Goal: Information Seeking & Learning: Compare options

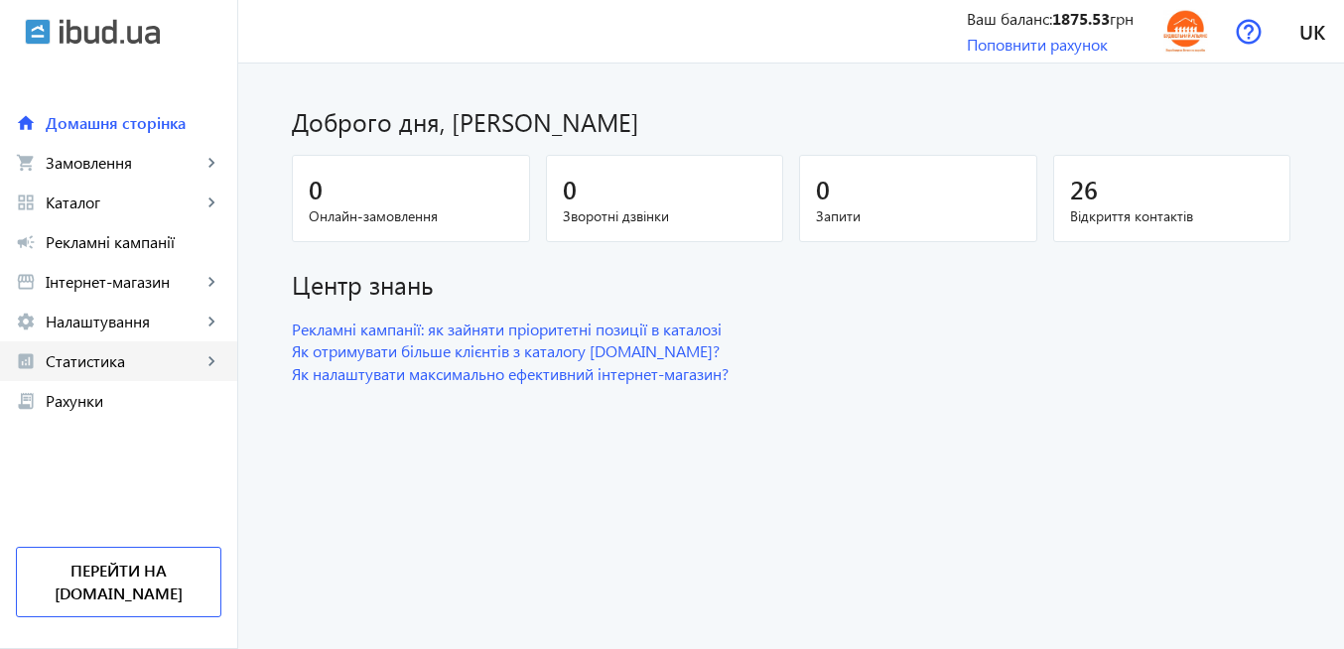
click at [128, 362] on span "Статистика" at bounding box center [124, 361] width 156 height 20
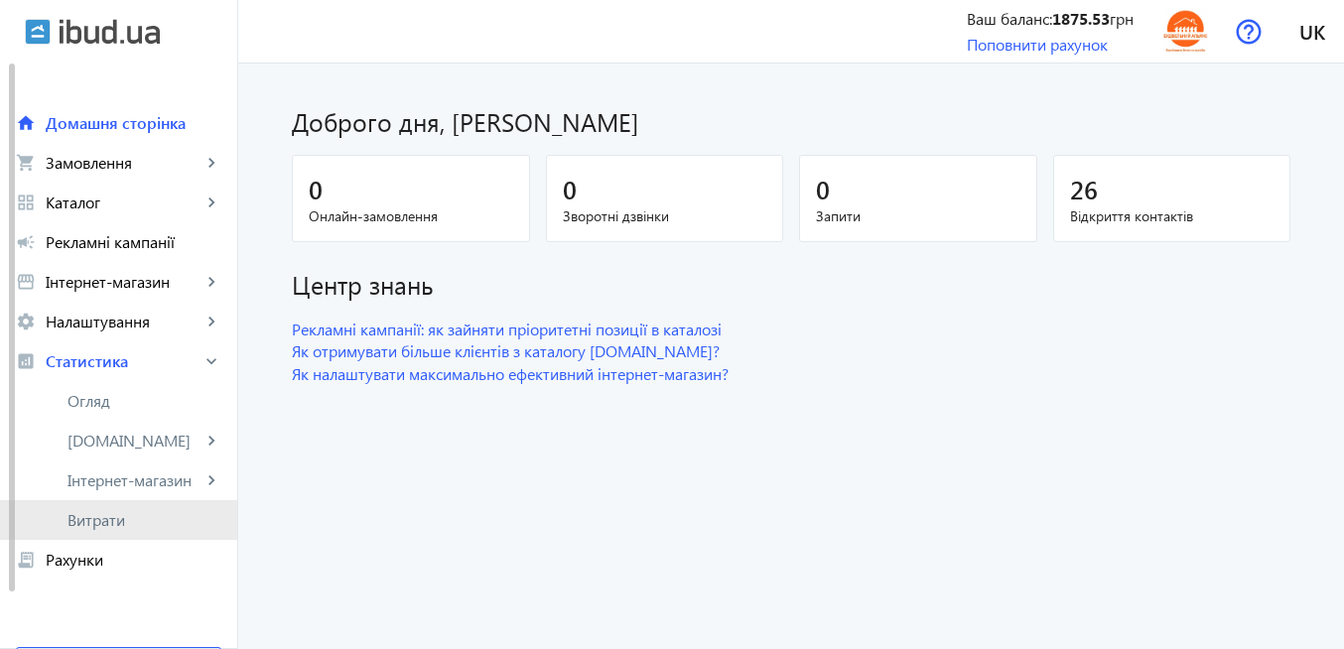
click at [122, 526] on span "Витрати" at bounding box center [145, 520] width 154 height 20
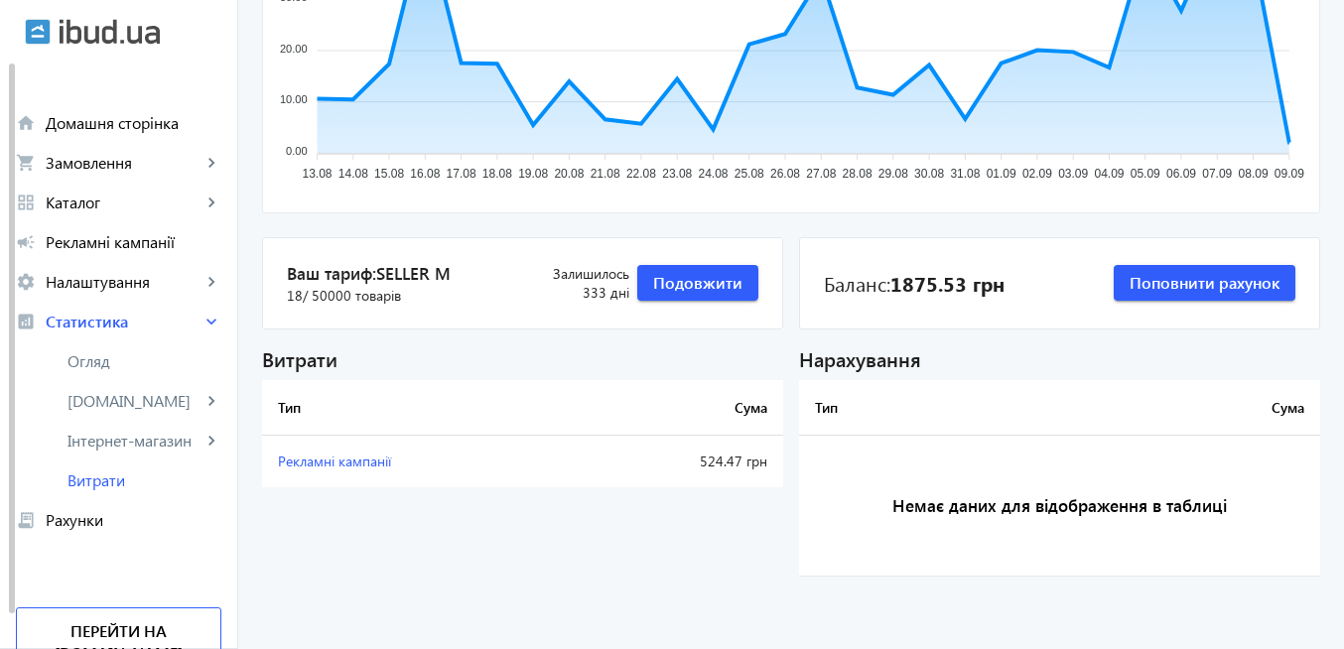
scroll to position [347, 0]
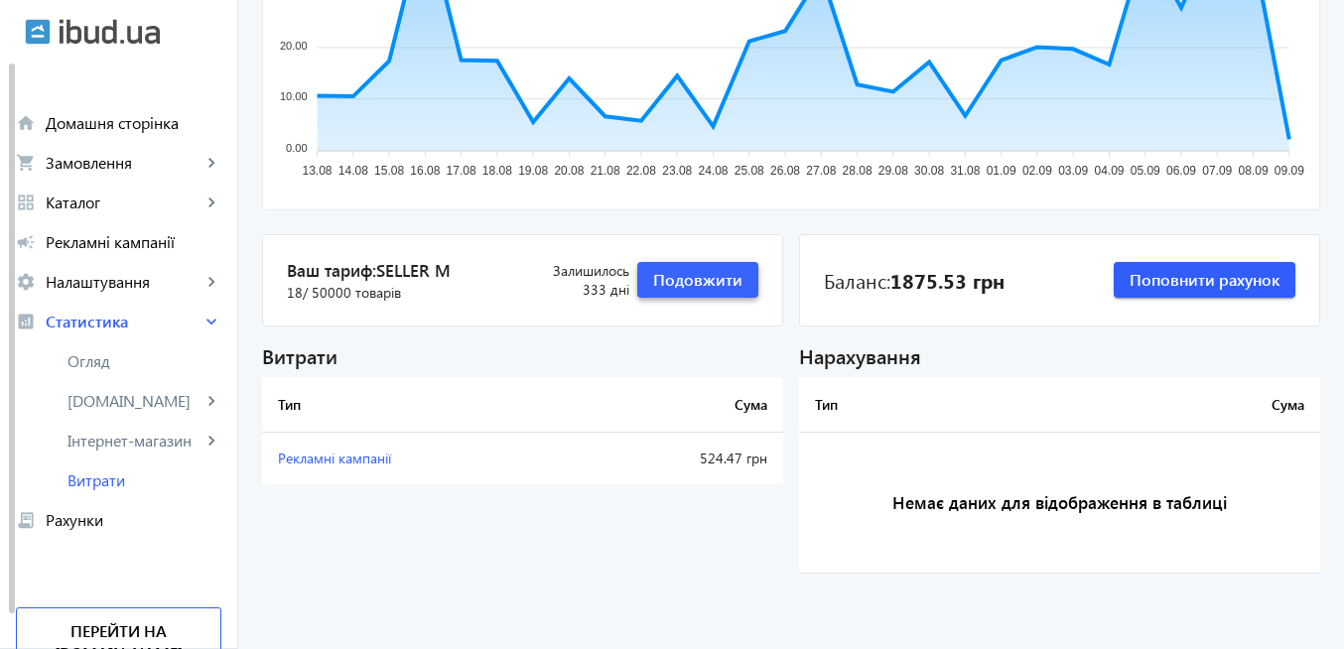
click at [710, 298] on span "button" at bounding box center [697, 280] width 121 height 48
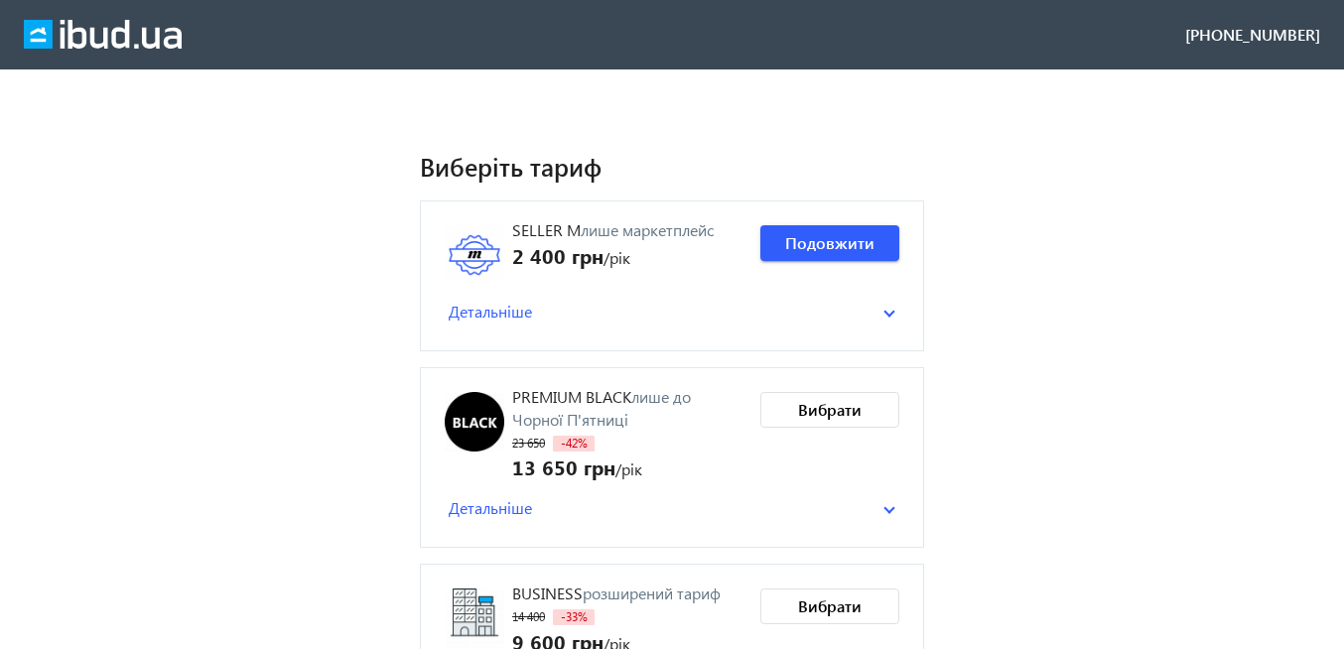
click at [892, 315] on span at bounding box center [890, 312] width 12 height 8
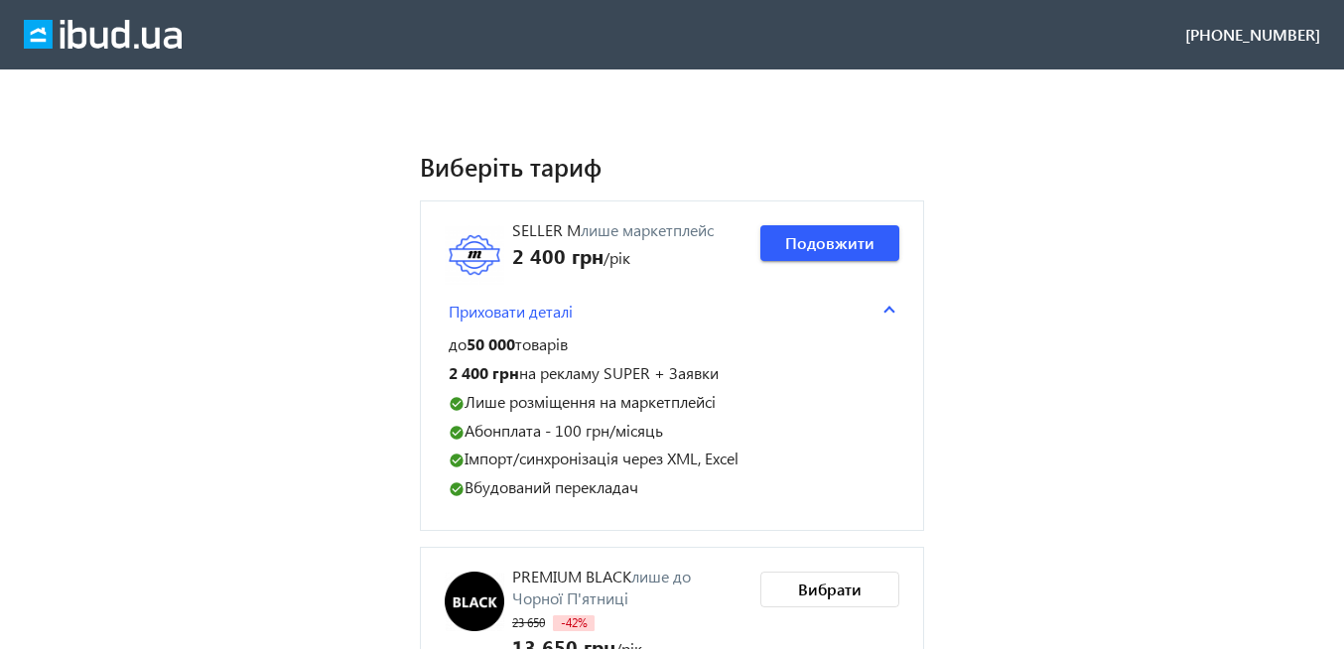
drag, startPoint x: 513, startPoint y: 227, endPoint x: 648, endPoint y: 483, distance: 288.7
click at [648, 483] on div "Seller M лише маркетплейс 2 400 грн /рік Приховати деталі до 50 000 товарів 2 4…" at bounding box center [672, 365] width 455 height 281
copy div "Seller M лише маркетплейс 2 400 грн /рік Приховати деталі до 50 000 товарів 2 4…"
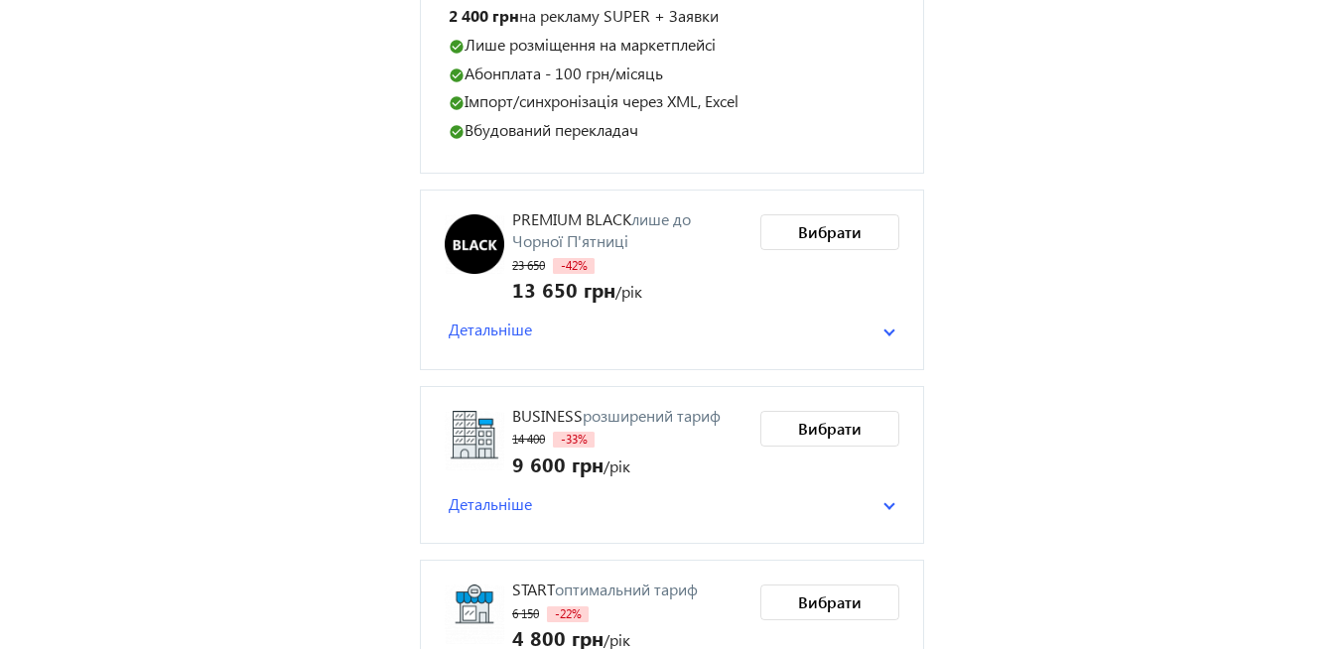
scroll to position [477, 0]
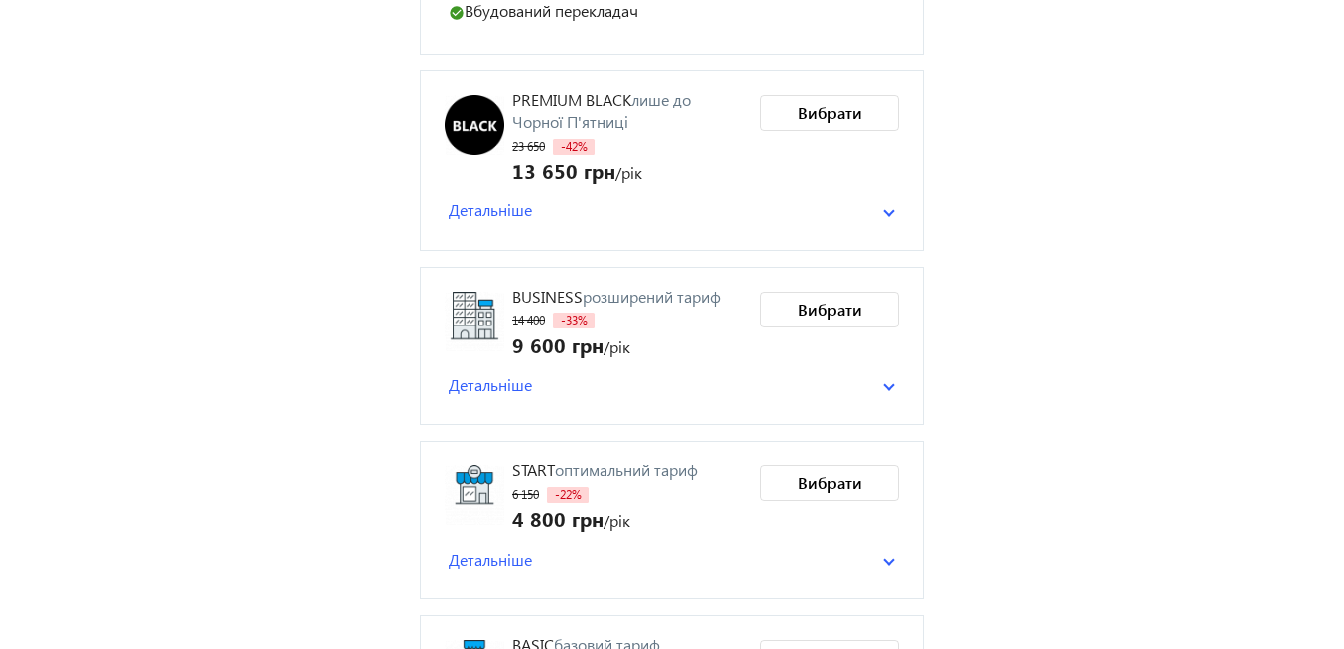
click at [894, 390] on mat-expansion-panel-header "Детальніше" at bounding box center [672, 385] width 455 height 30
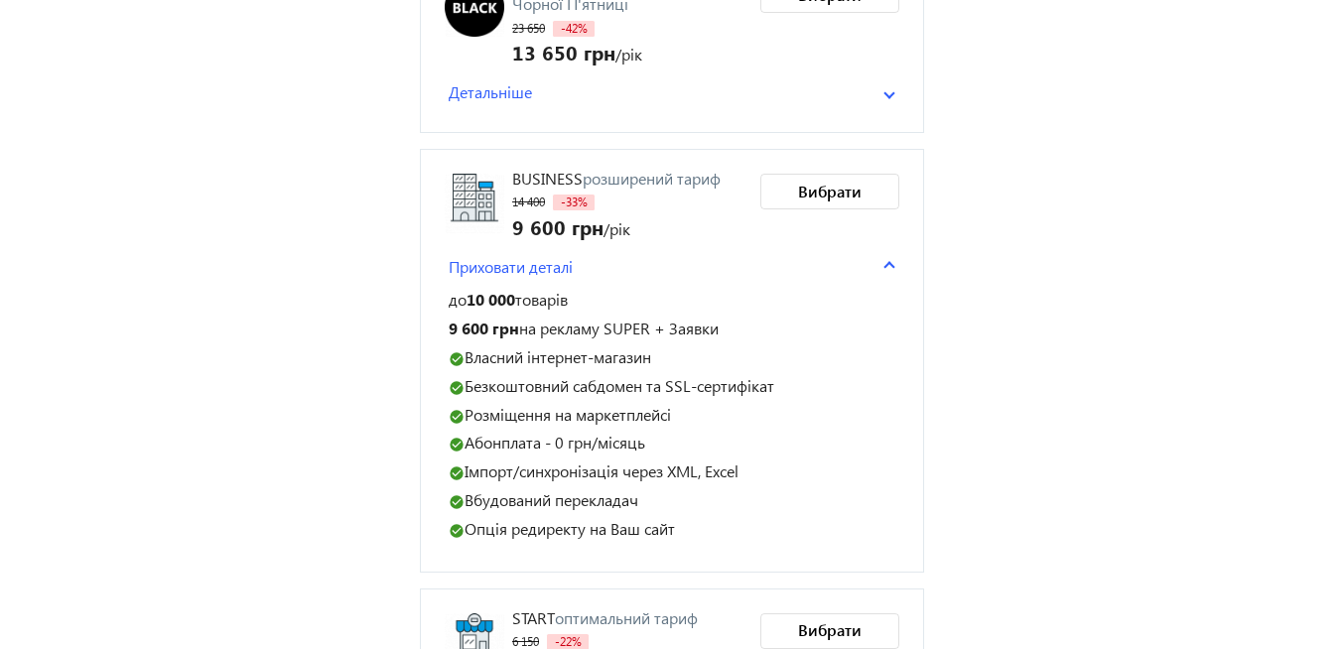
scroll to position [596, 0]
drag, startPoint x: 514, startPoint y: 174, endPoint x: 697, endPoint y: 527, distance: 397.9
click at [697, 527] on div "Business розширений тариф 14 400 -33% 9 600 грн /рік Приховати деталі до 10 000…" at bounding box center [672, 360] width 455 height 374
copy div "Business розширений тариф 14 400 -33% 9 600 грн /рік Приховати деталі до 10 000…"
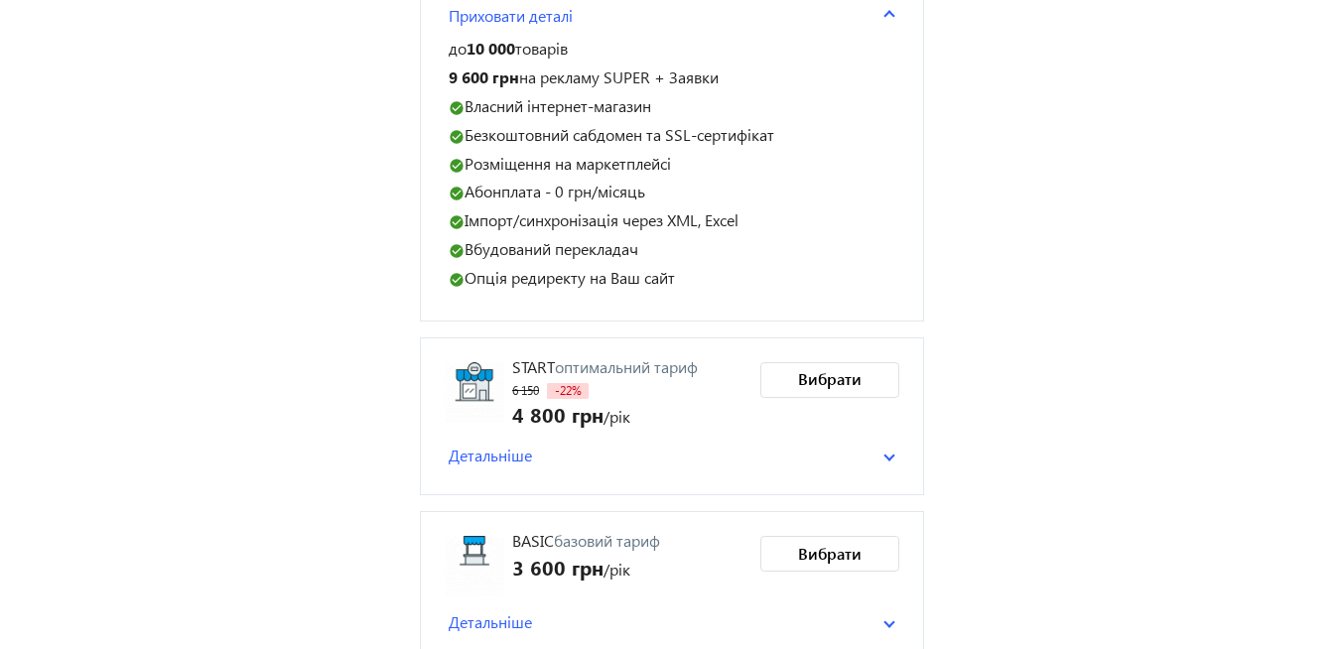
scroll to position [874, 0]
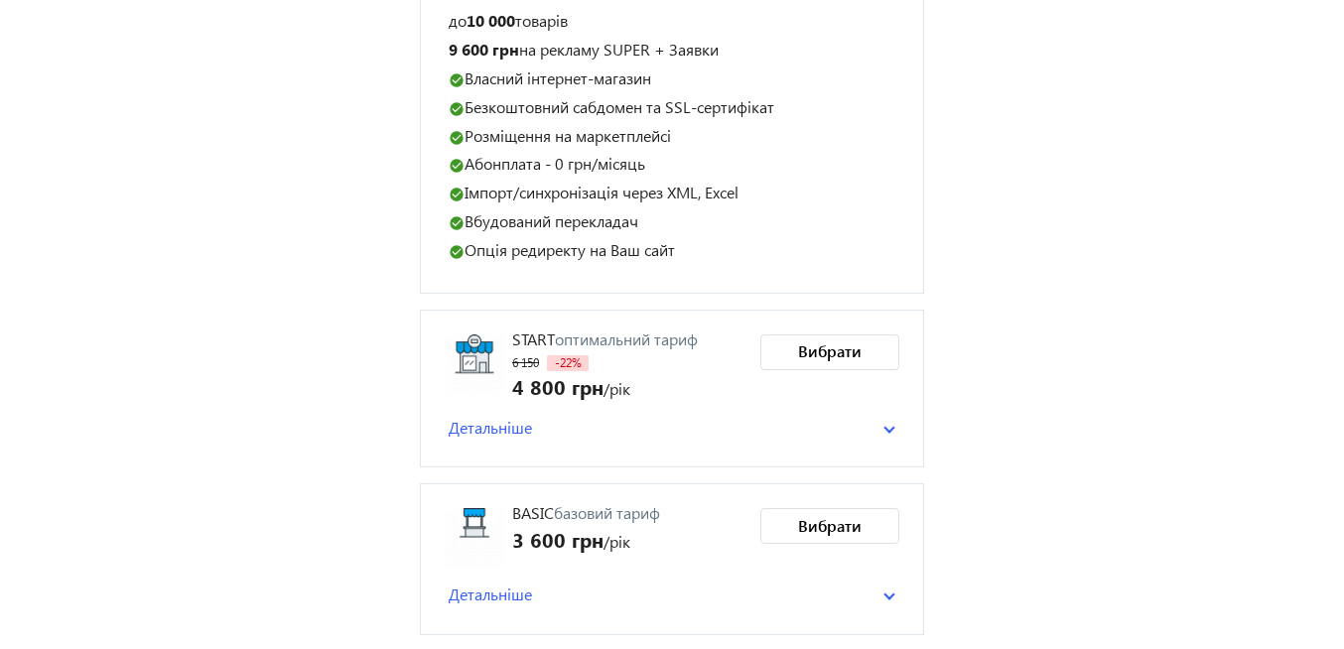
click at [894, 425] on span at bounding box center [890, 428] width 12 height 8
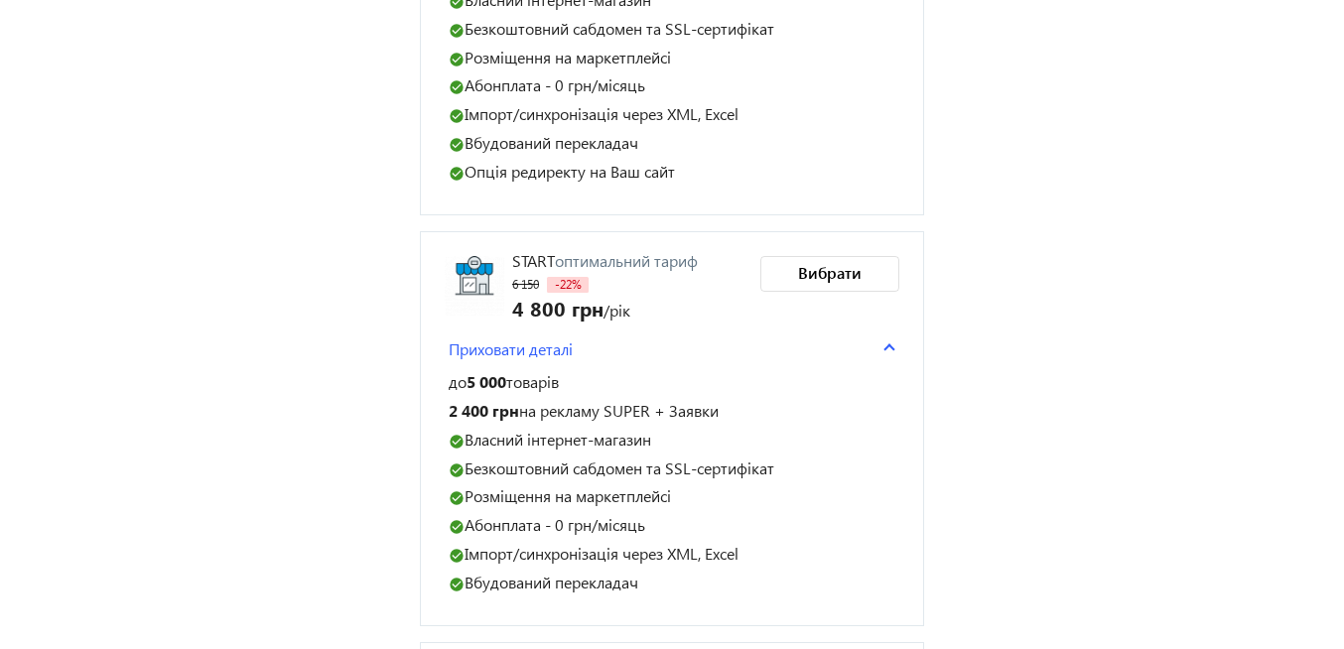
scroll to position [993, 0]
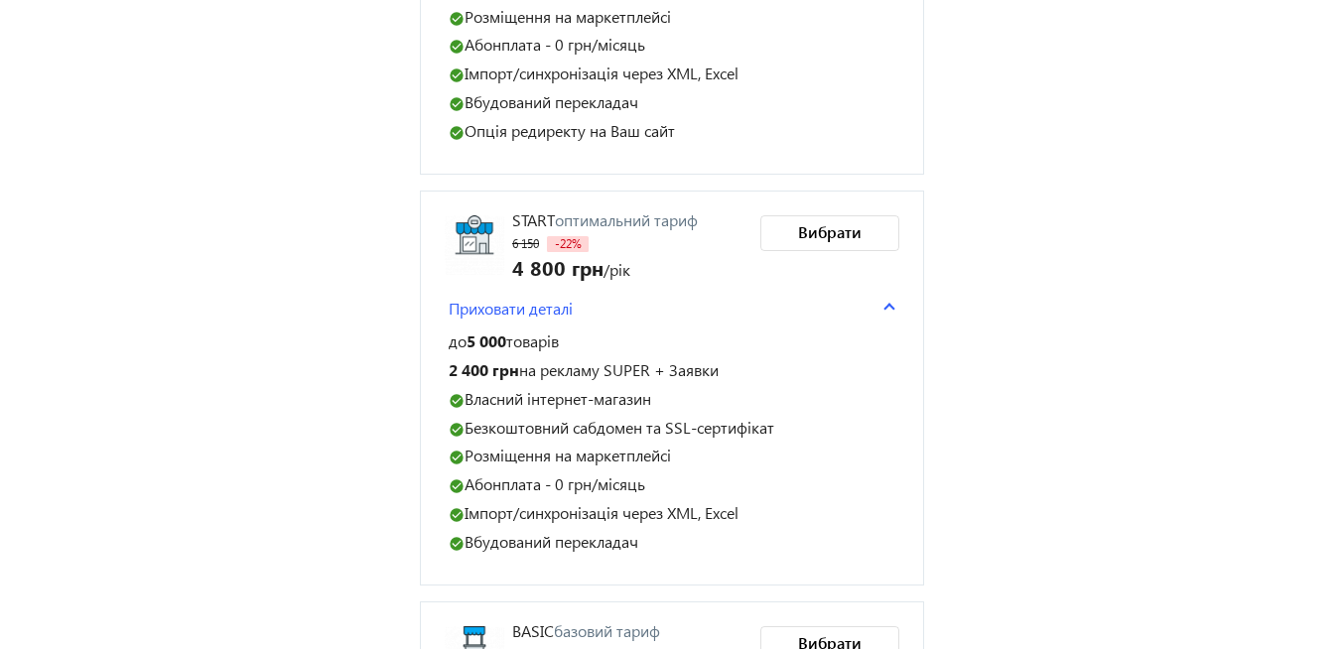
drag, startPoint x: 513, startPoint y: 216, endPoint x: 676, endPoint y: 534, distance: 357.0
click at [676, 534] on div "Start оптимальний тариф 6 150 -22% 4 800 грн /рік Приховати деталі до 5 000 тов…" at bounding box center [672, 388] width 455 height 346
copy div "Start оптимальний тариф 6 150 -22% 4 800 грн /рік Приховати деталі до 5 000 тов…"
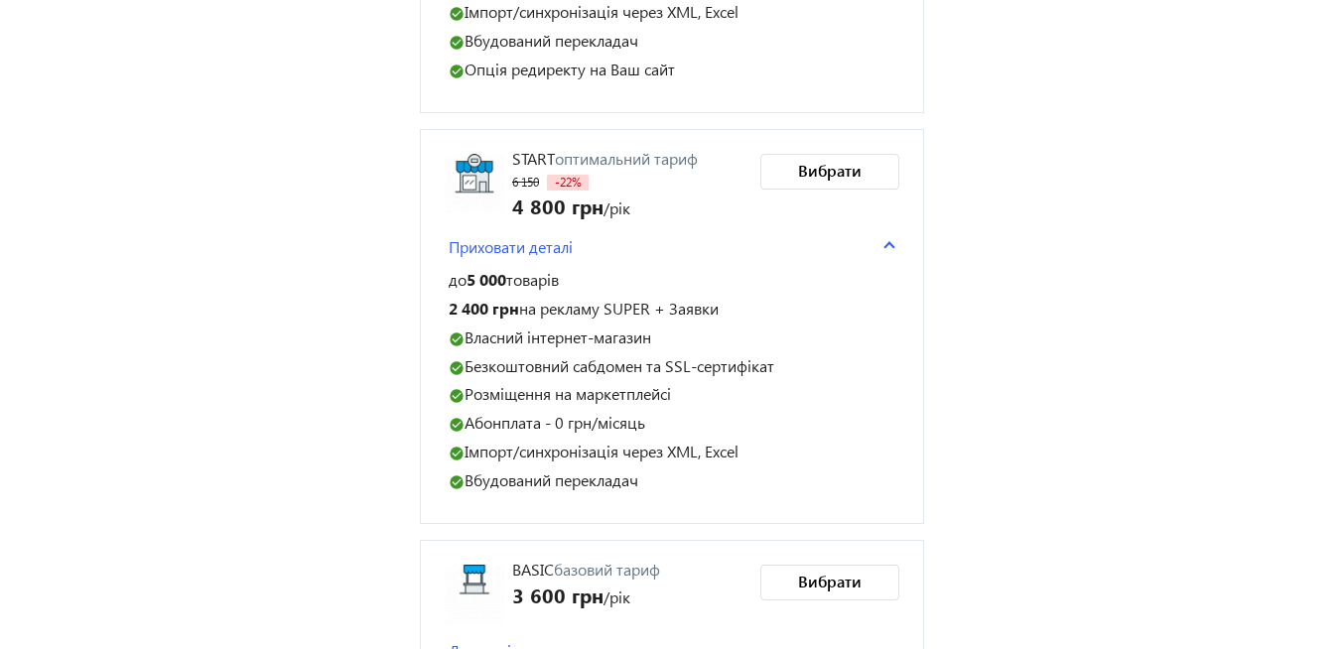
scroll to position [1111, 0]
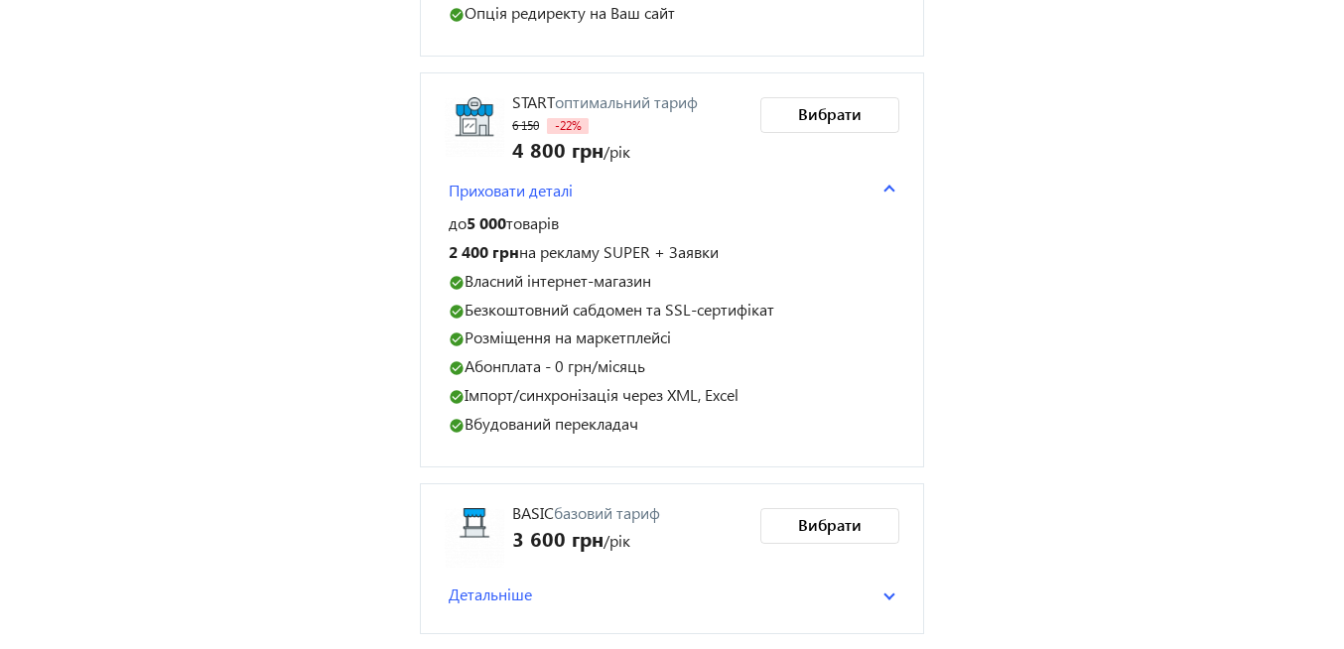
click at [890, 592] on span at bounding box center [890, 595] width 12 height 8
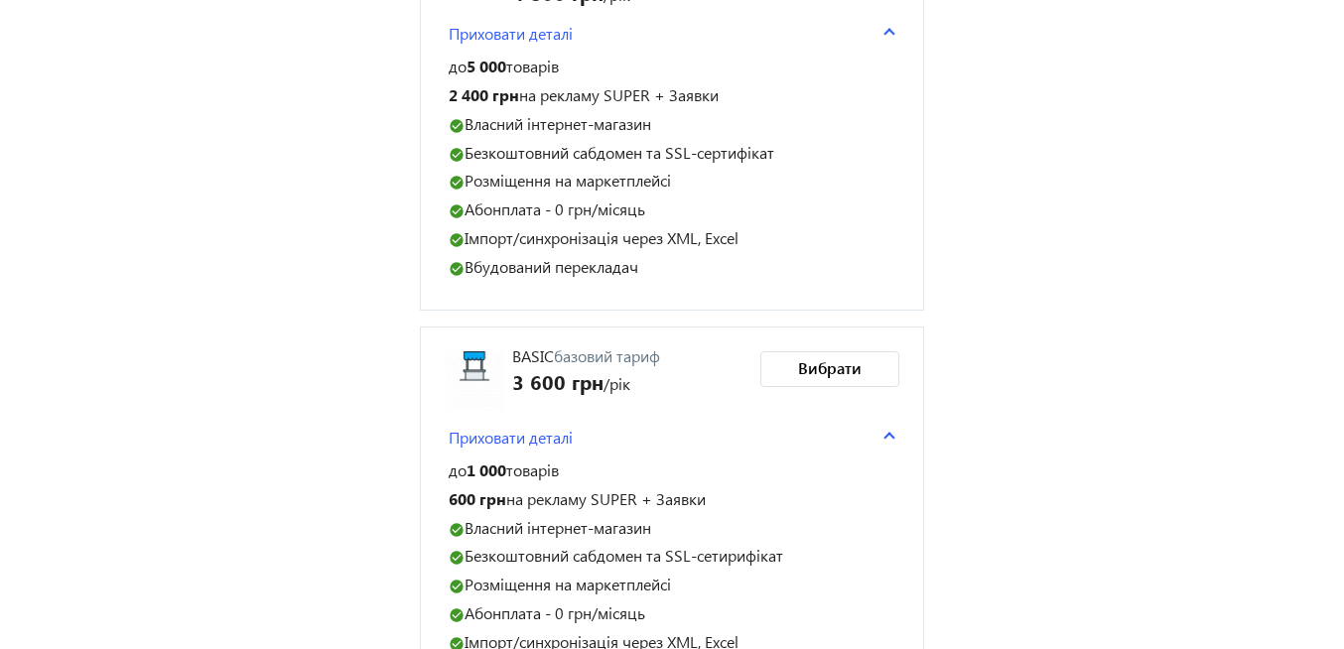
scroll to position [1347, 0]
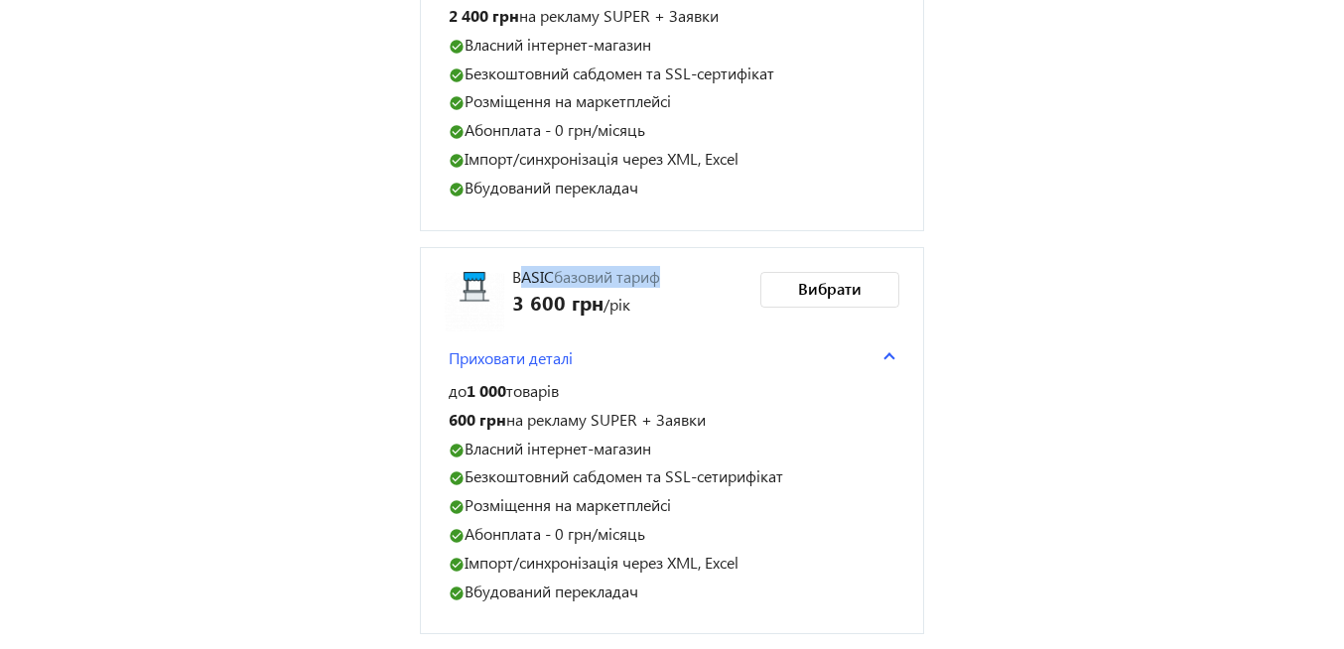
drag, startPoint x: 511, startPoint y: 274, endPoint x: 516, endPoint y: 288, distance: 14.8
click at [516, 288] on div "Basic базовий тариф 3 600 грн /рік Приховати деталі до 1 000 товарів 600 грн на…" at bounding box center [672, 441] width 455 height 339
click at [516, 288] on span "3 600 грн" at bounding box center [557, 302] width 91 height 28
drag, startPoint x: 514, startPoint y: 276, endPoint x: 689, endPoint y: 619, distance: 384.5
click at [689, 619] on package-item "Basic базовий тариф 3 600 грн /рік Приховати деталі до 1 000 товарів 600 грн на…" at bounding box center [672, 441] width 504 height 388
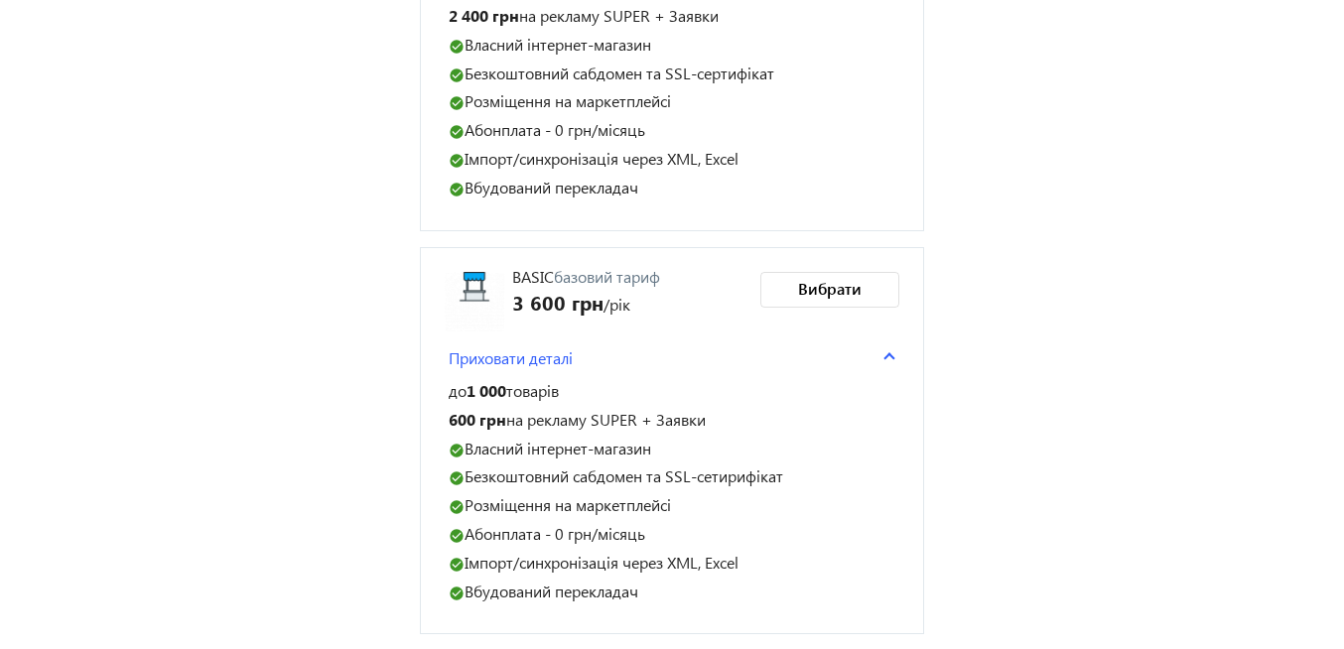
copy div "Basic базовий тариф 3 600 грн /рік Приховати деталі до 1 000 товарів 600 грн на…"
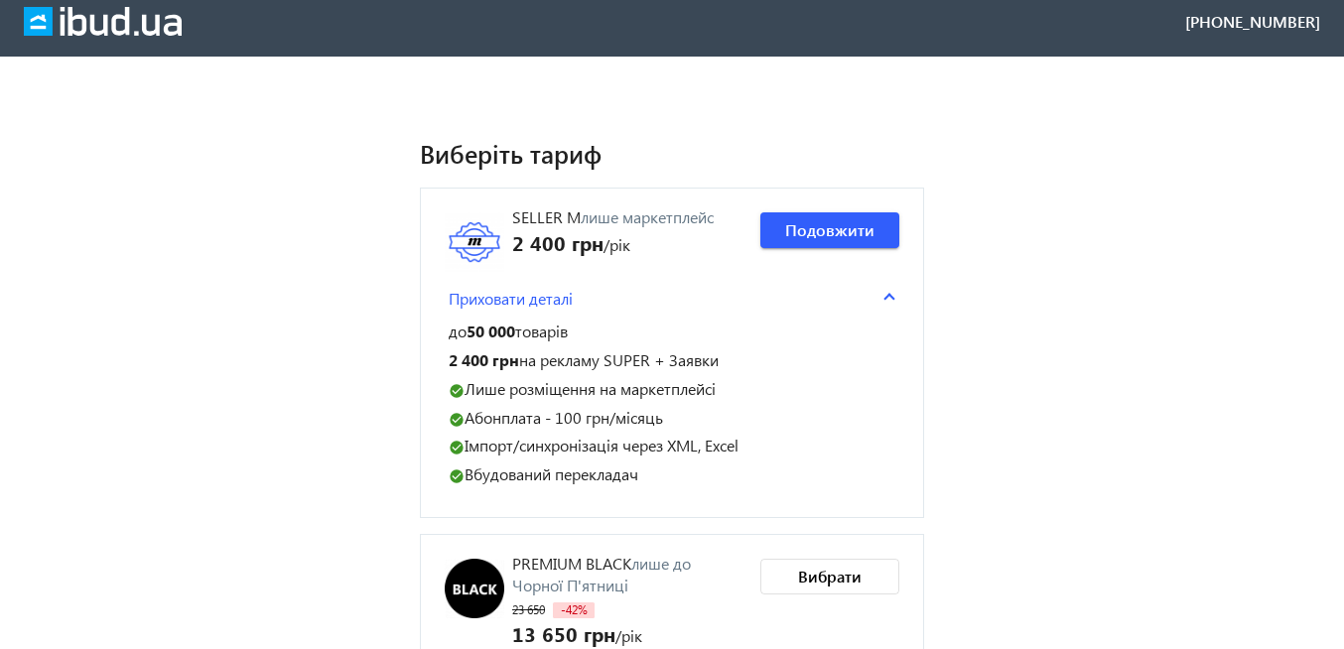
scroll to position [0, 0]
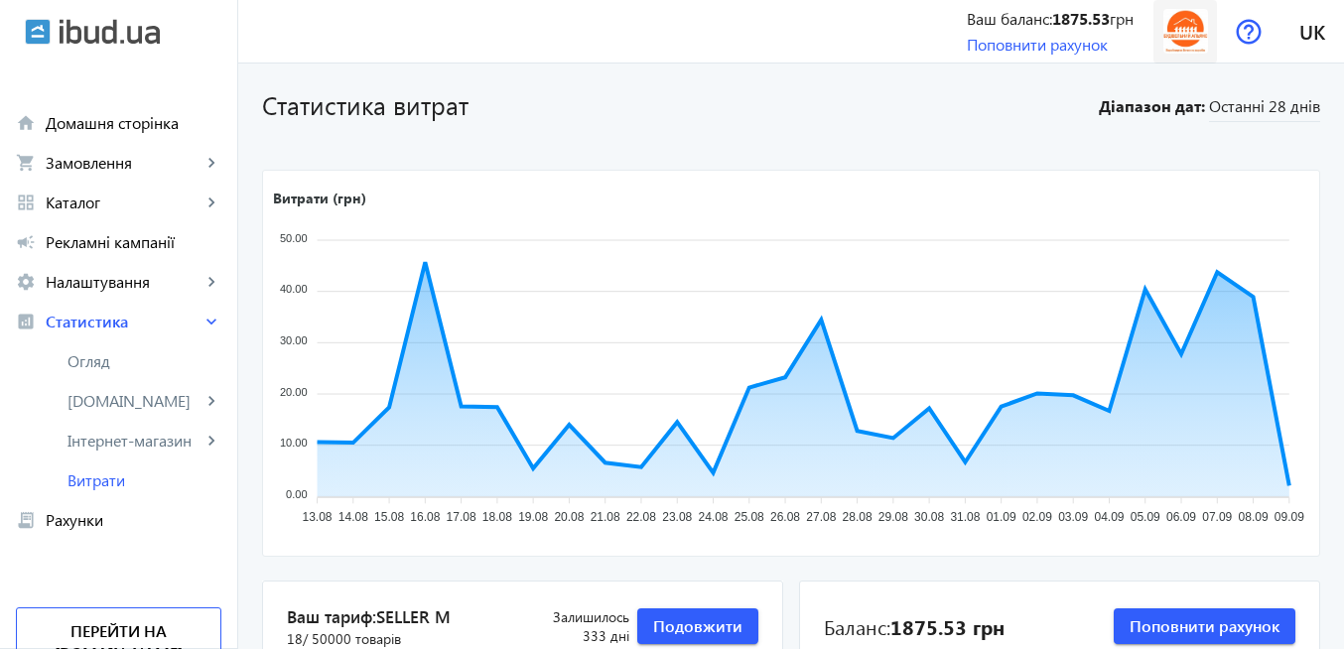
click at [1195, 38] on img at bounding box center [1186, 31] width 45 height 45
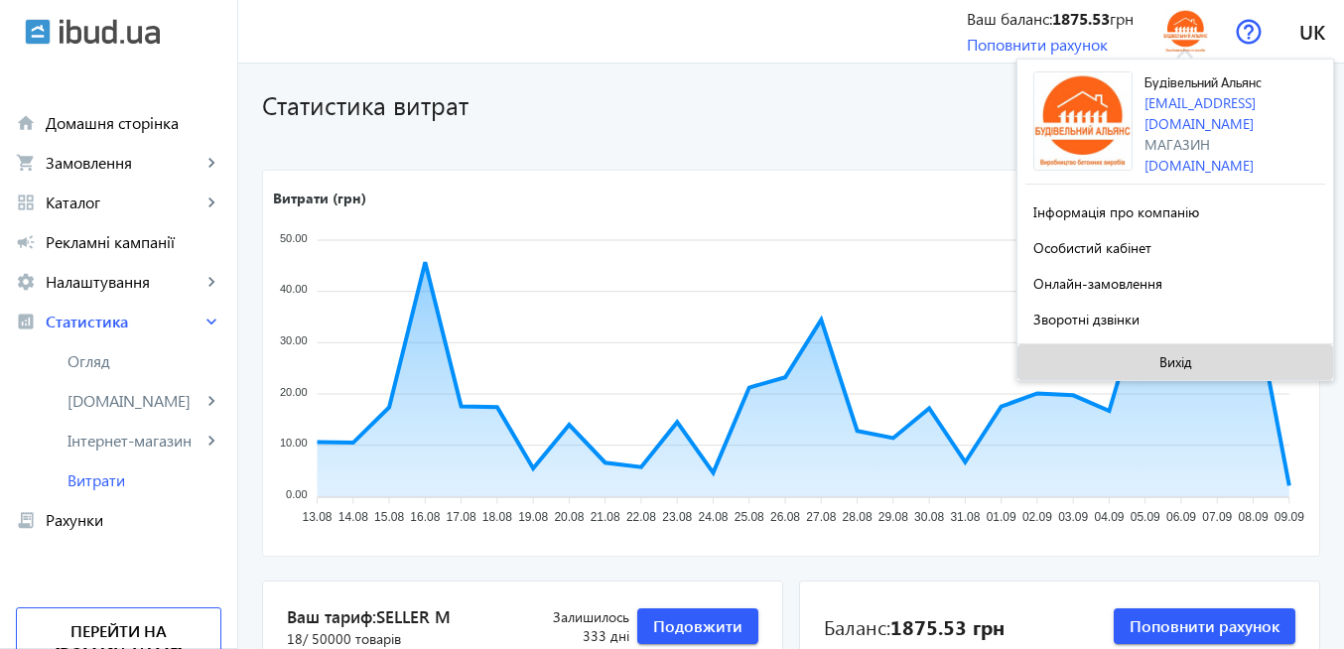
click at [1180, 358] on span "Вихід" at bounding box center [1176, 362] width 33 height 16
